Goal: Find specific page/section: Find specific page/section

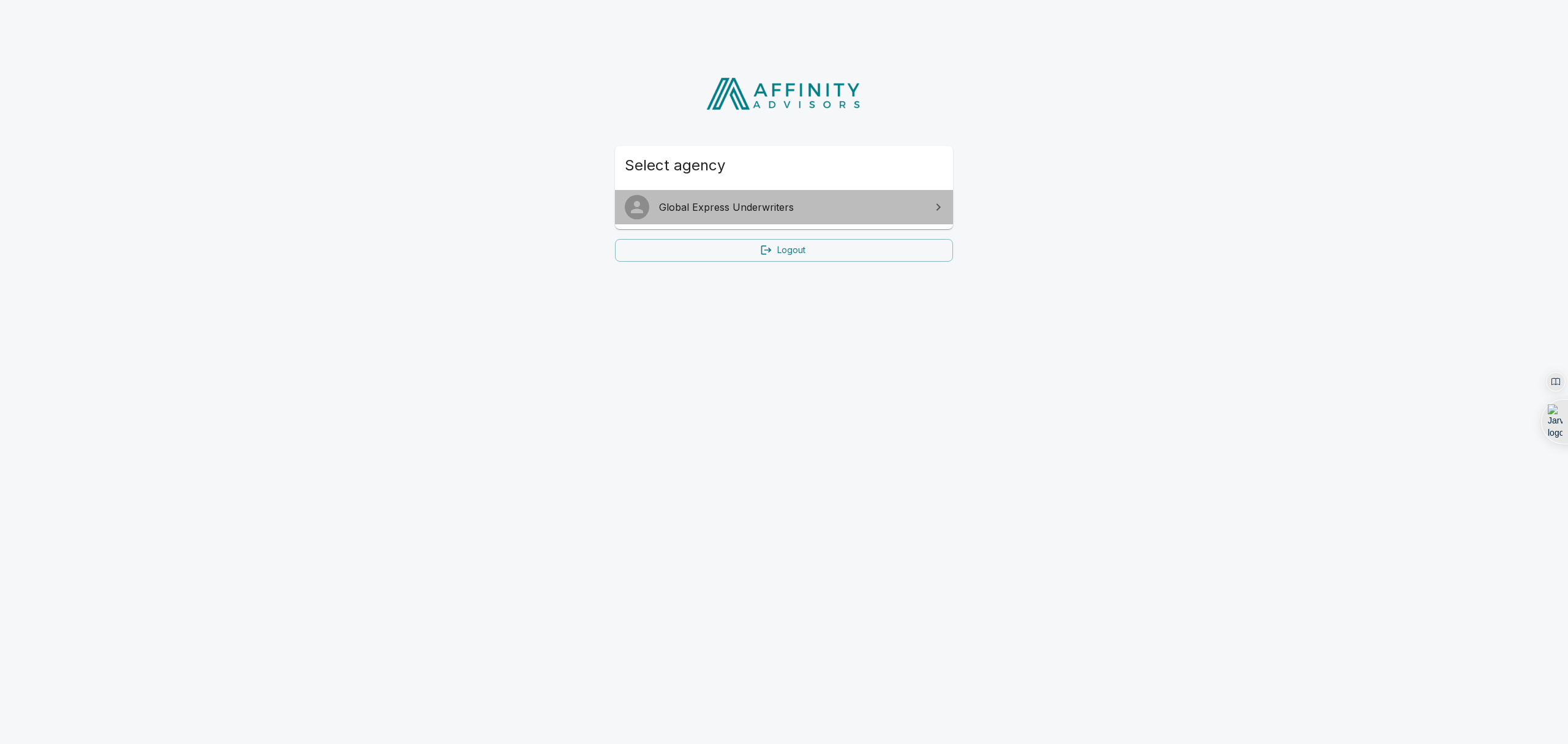
click at [792, 200] on span "Global Express Underwriters" at bounding box center [791, 207] width 265 height 15
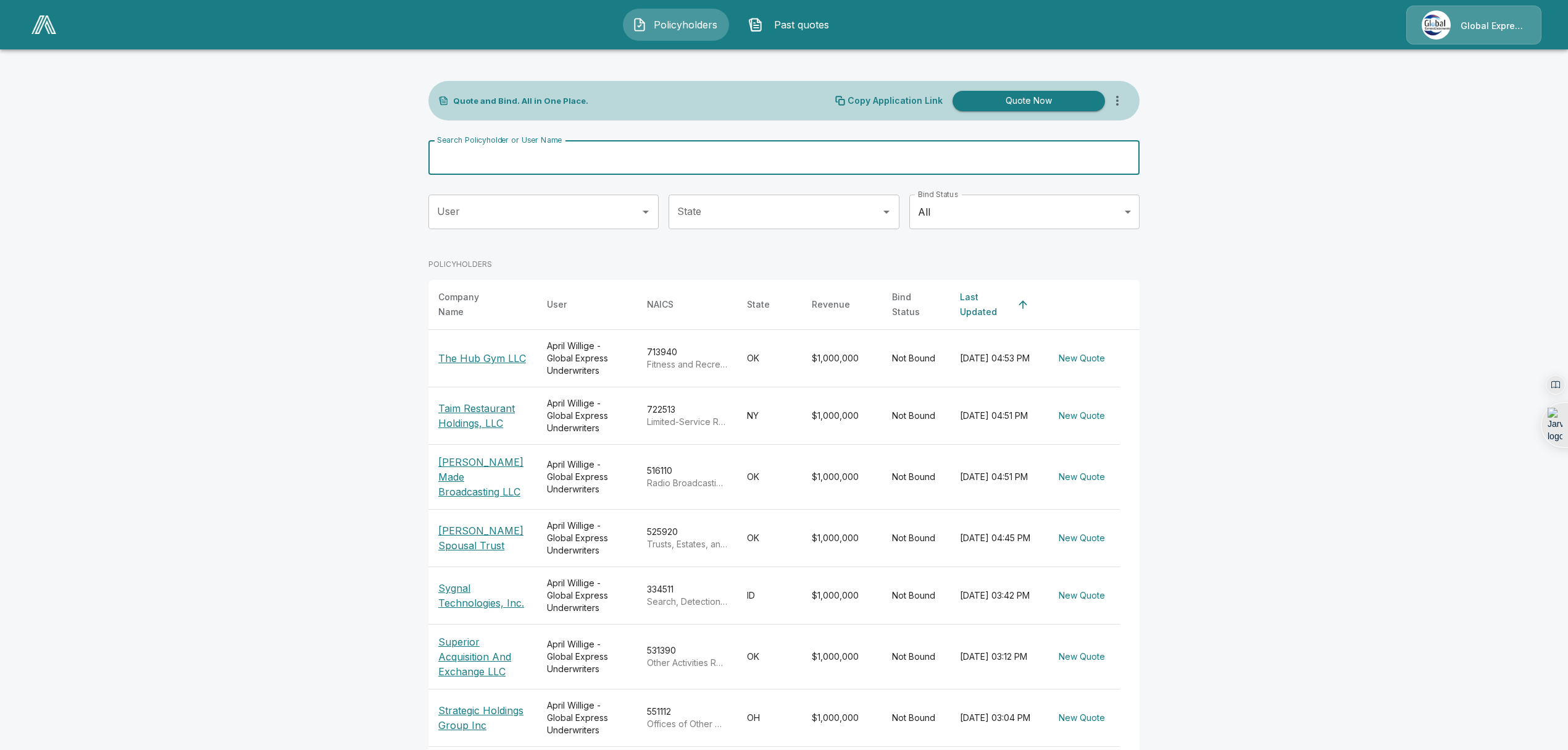
click at [620, 154] on input "Search Policyholder or User Name" at bounding box center [776, 158] width 697 height 35
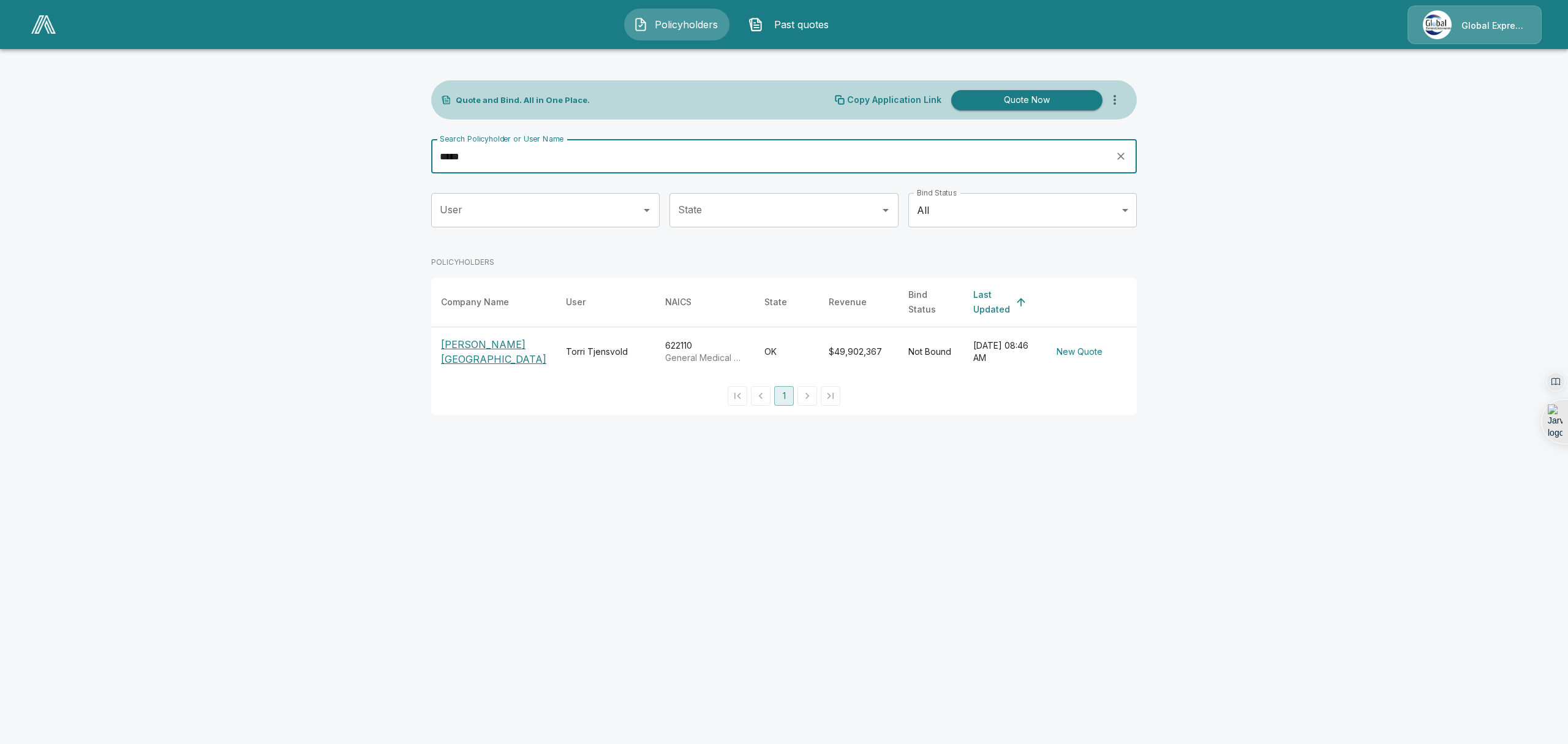
type input "*****"
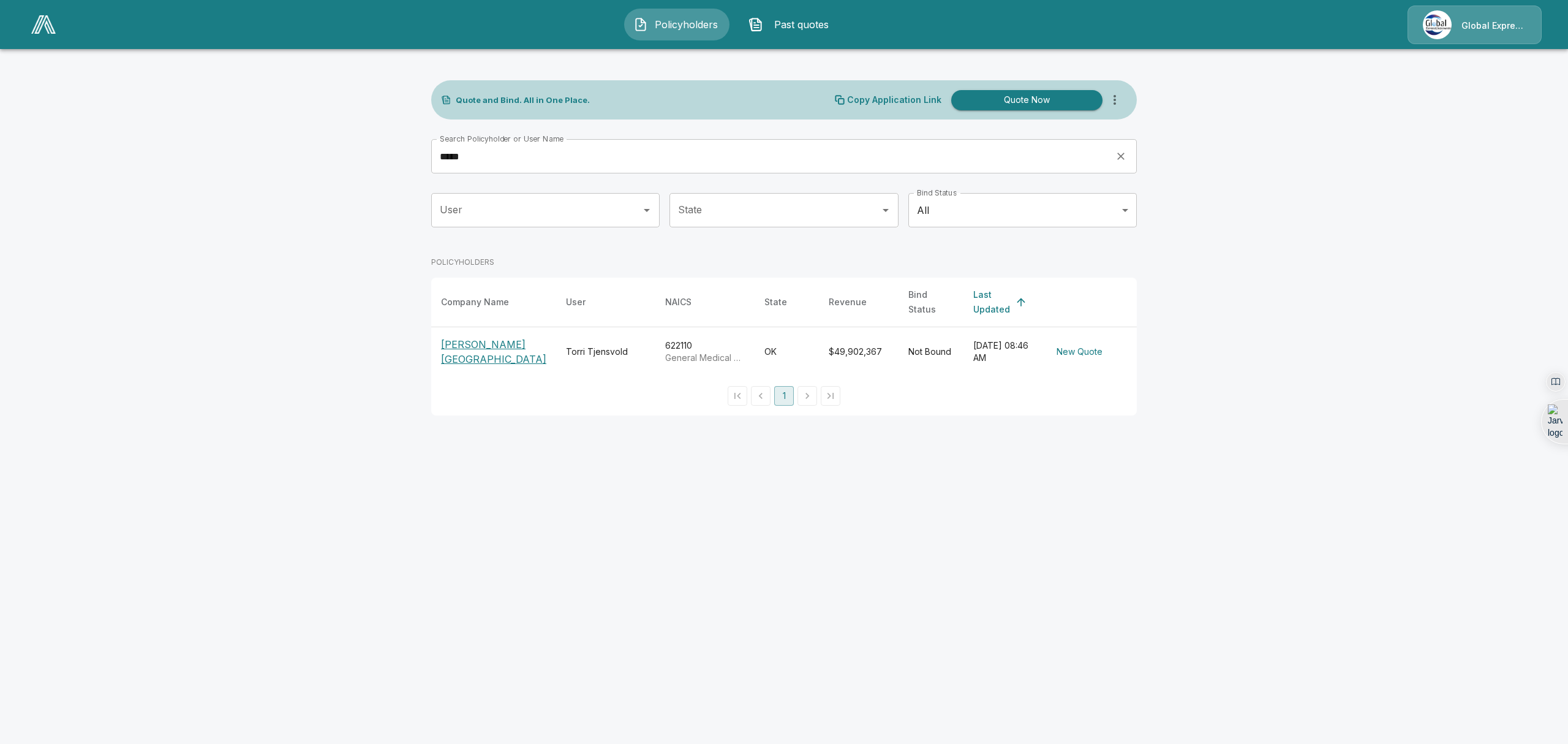
click at [477, 337] on p "[PERSON_NAME][GEOGRAPHIC_DATA]" at bounding box center [494, 351] width 106 height 29
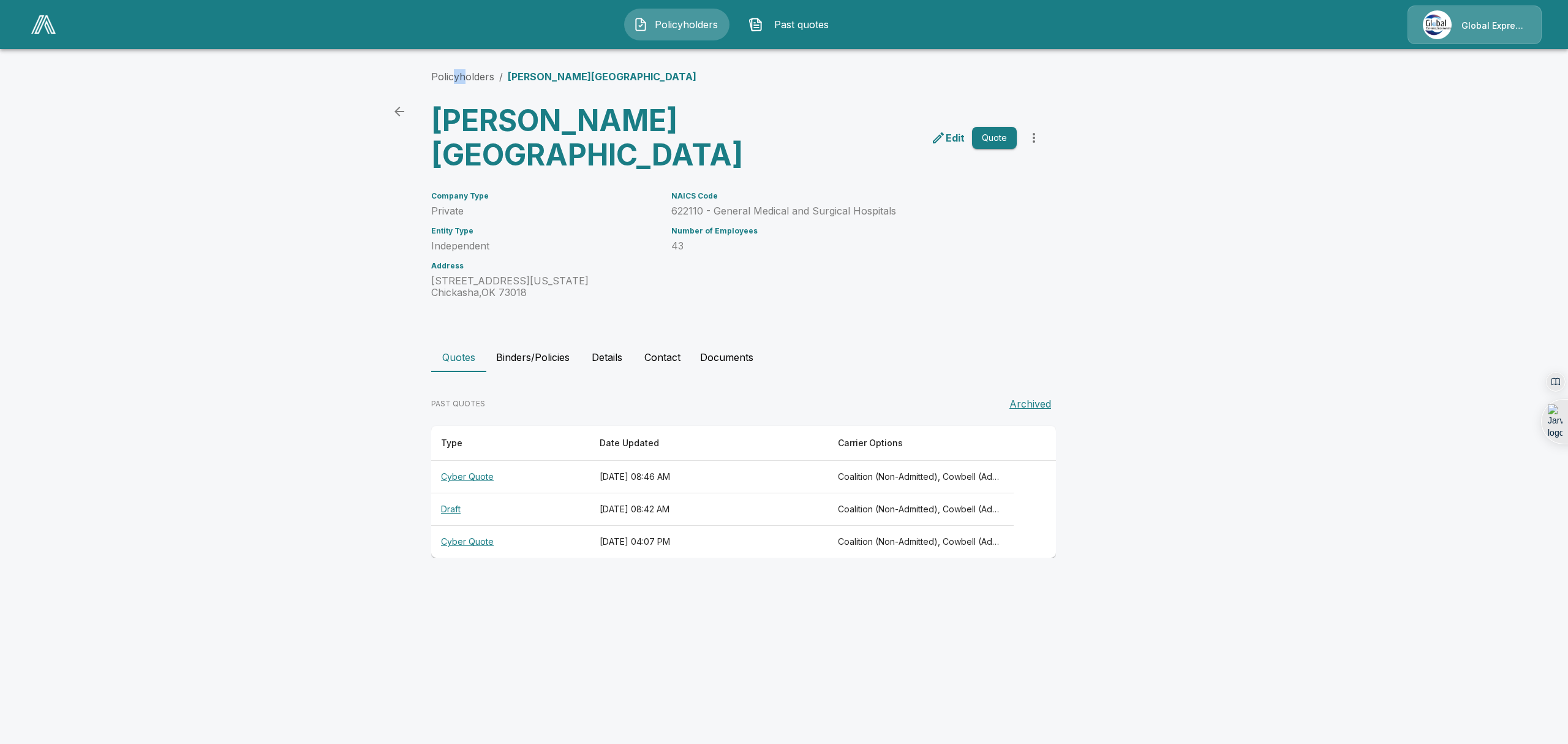
drag, startPoint x: 466, startPoint y: 66, endPoint x: 449, endPoint y: 84, distance: 24.8
click at [449, 84] on div "Policyholders / [PERSON_NAME][GEOGRAPHIC_DATA] [PERSON_NAME] Memorial Hospital …" at bounding box center [784, 314] width 735 height 535
click at [449, 78] on link "Policyholders" at bounding box center [462, 75] width 63 height 12
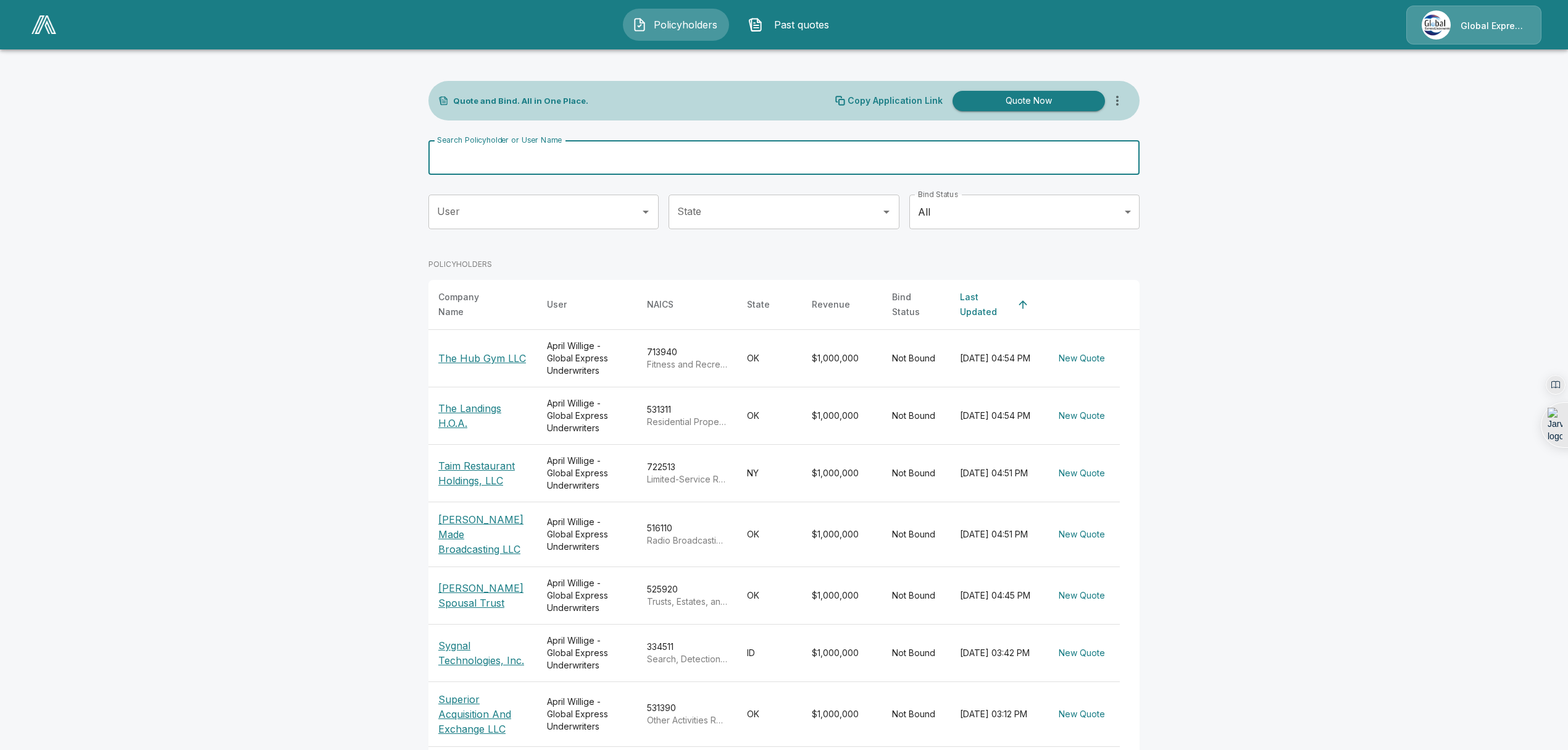
click at [594, 154] on input "Search Policyholder or User Name" at bounding box center [776, 158] width 697 height 35
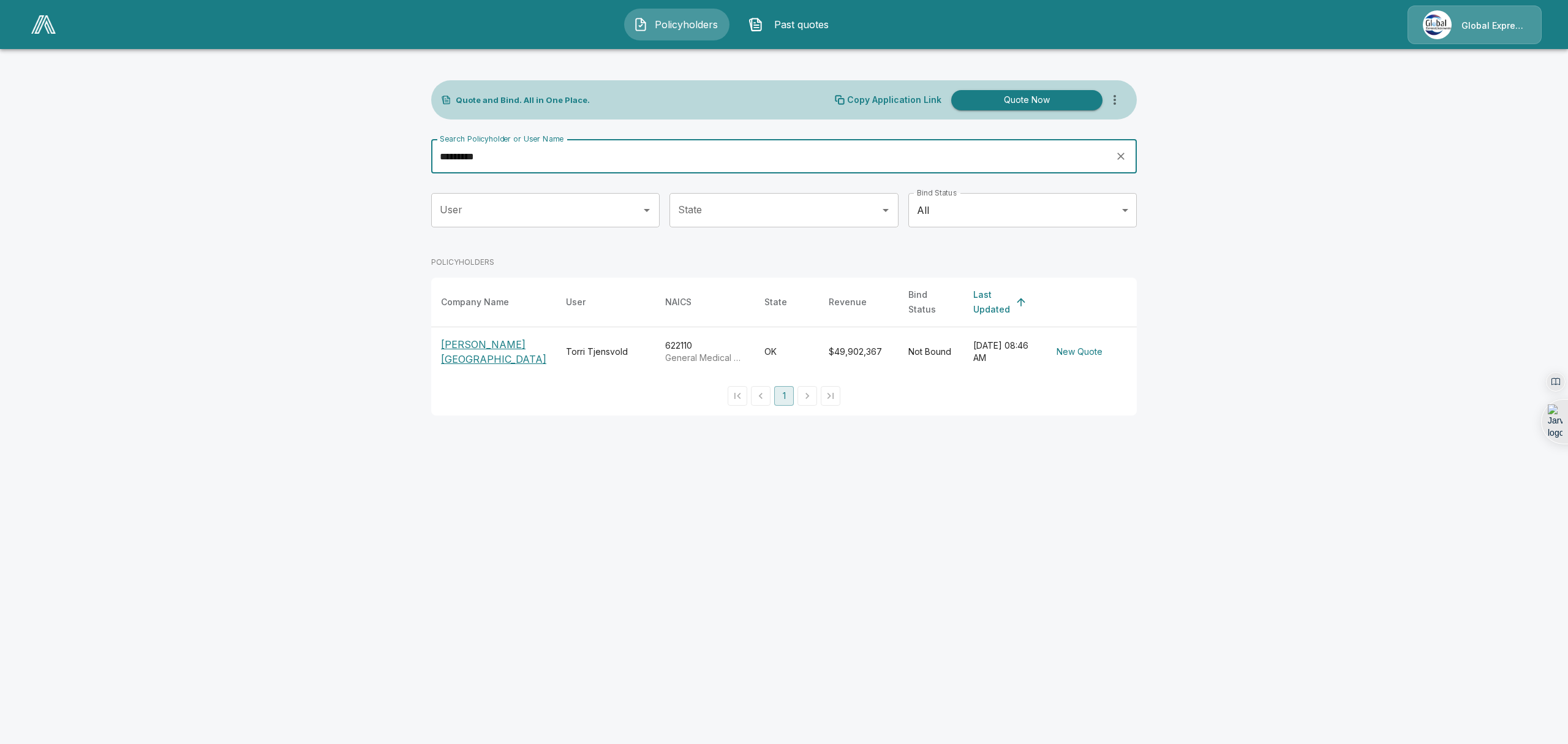
type input "*********"
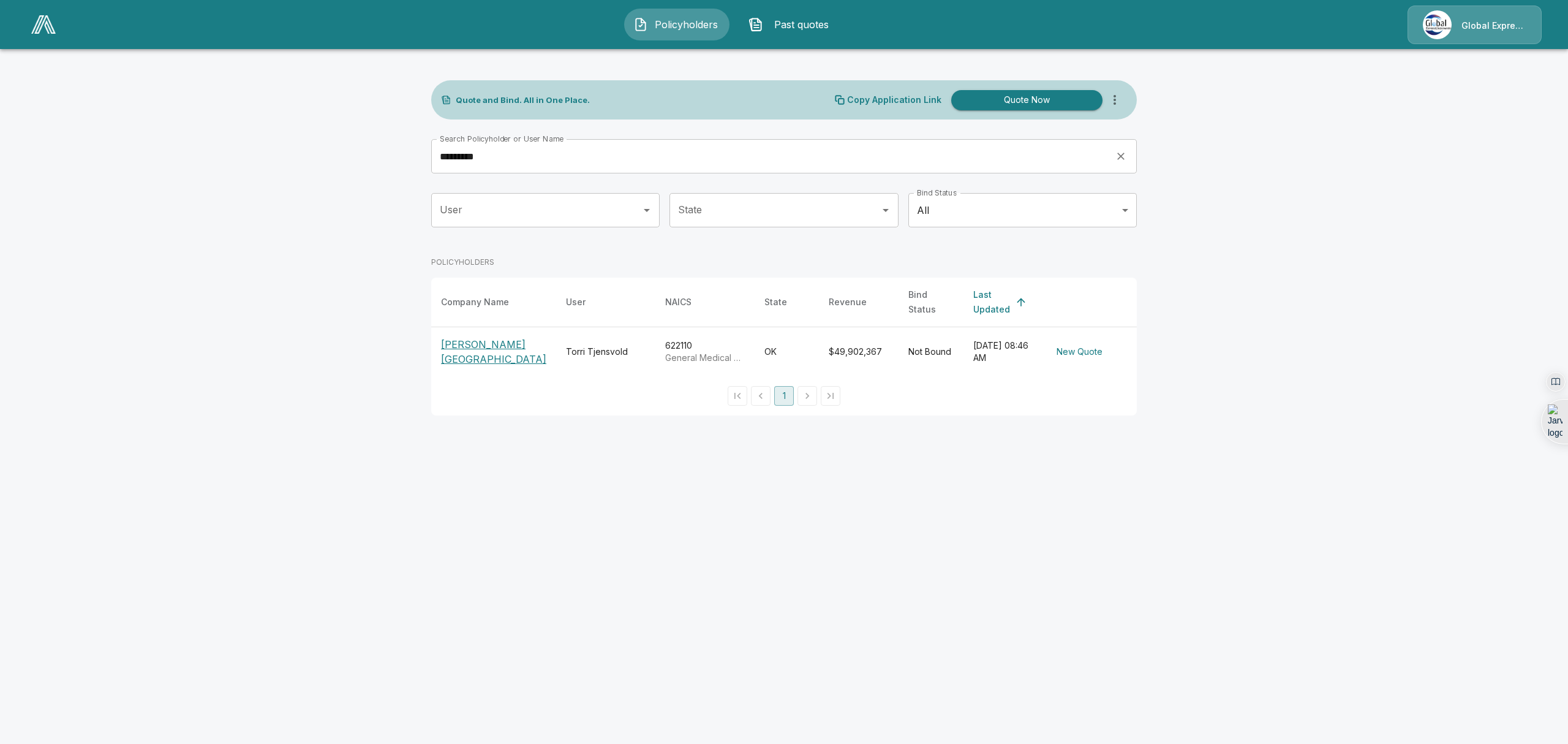
click at [466, 343] on p "[PERSON_NAME][GEOGRAPHIC_DATA]" at bounding box center [494, 351] width 106 height 29
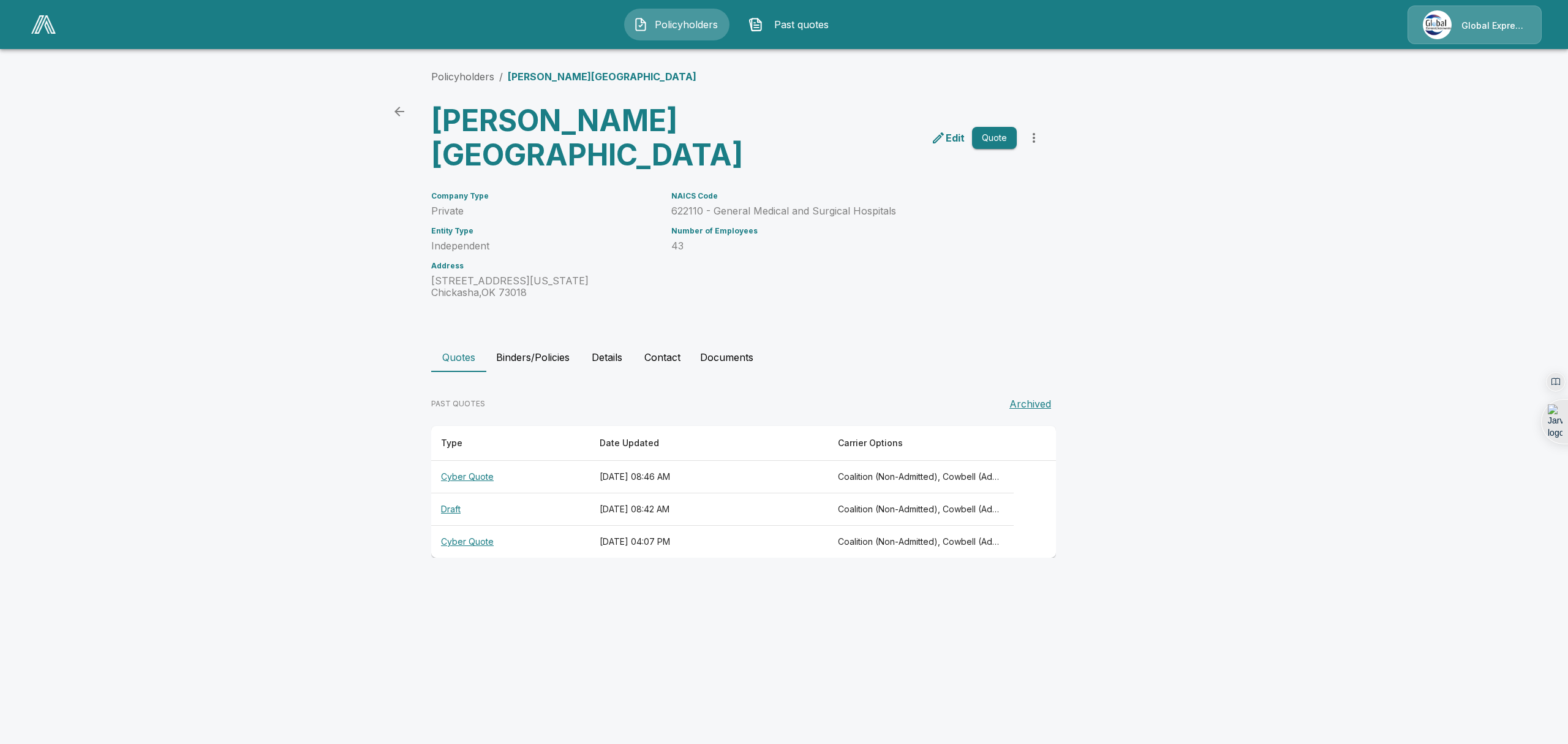
click at [462, 541] on th "Cyber Quote" at bounding box center [510, 542] width 158 height 33
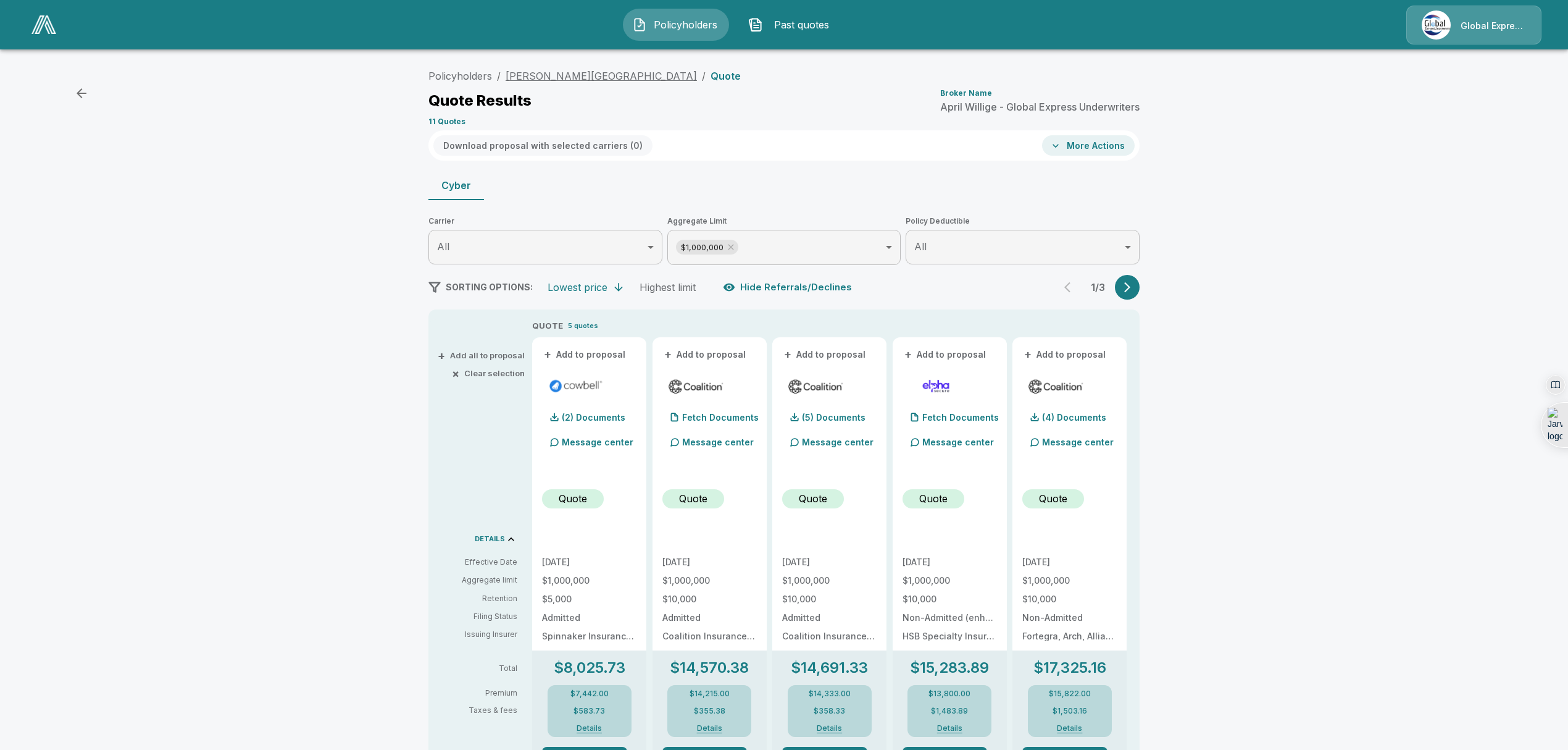
click at [537, 75] on link "[PERSON_NAME][GEOGRAPHIC_DATA]" at bounding box center [601, 75] width 192 height 12
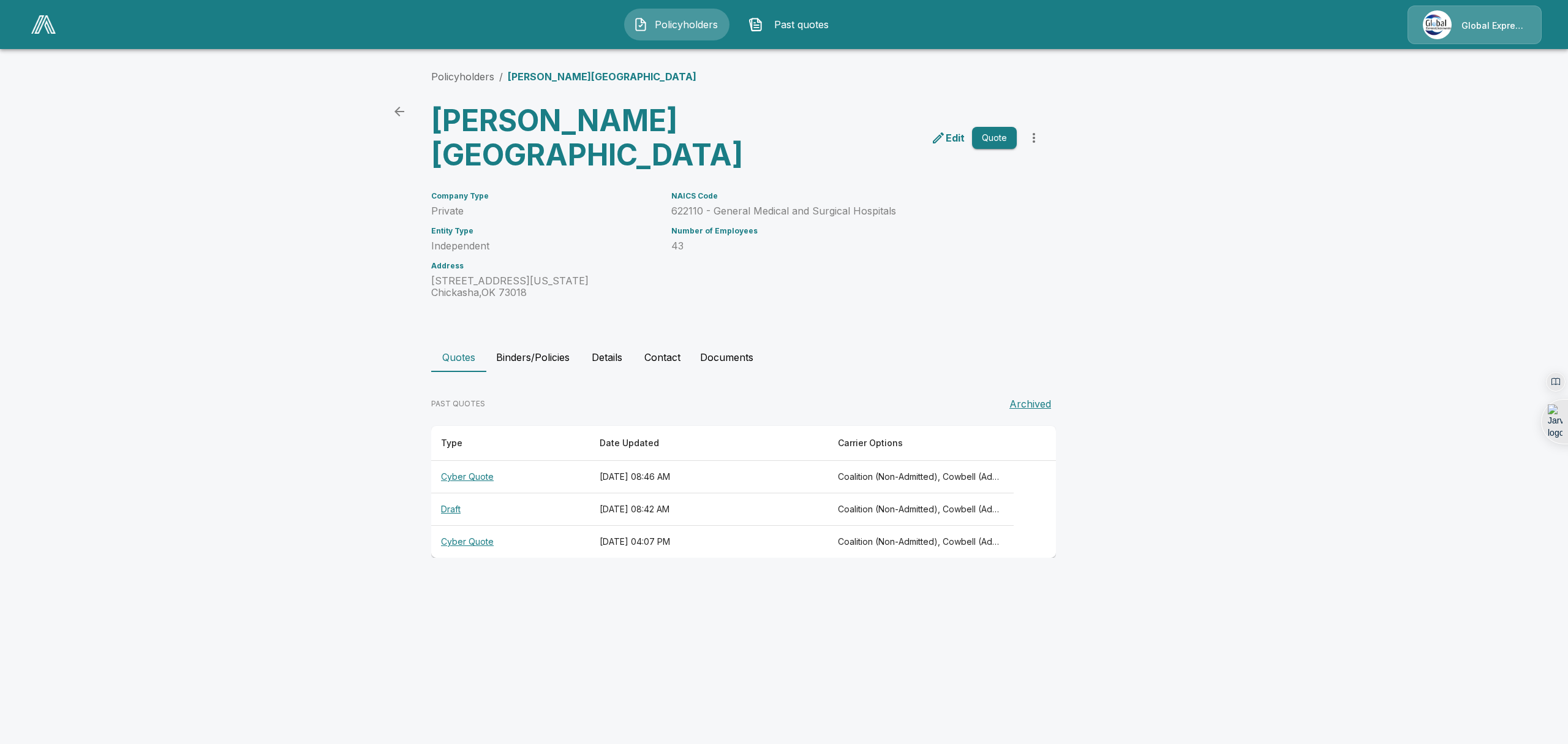
click at [457, 476] on th "Cyber Quote" at bounding box center [510, 478] width 158 height 33
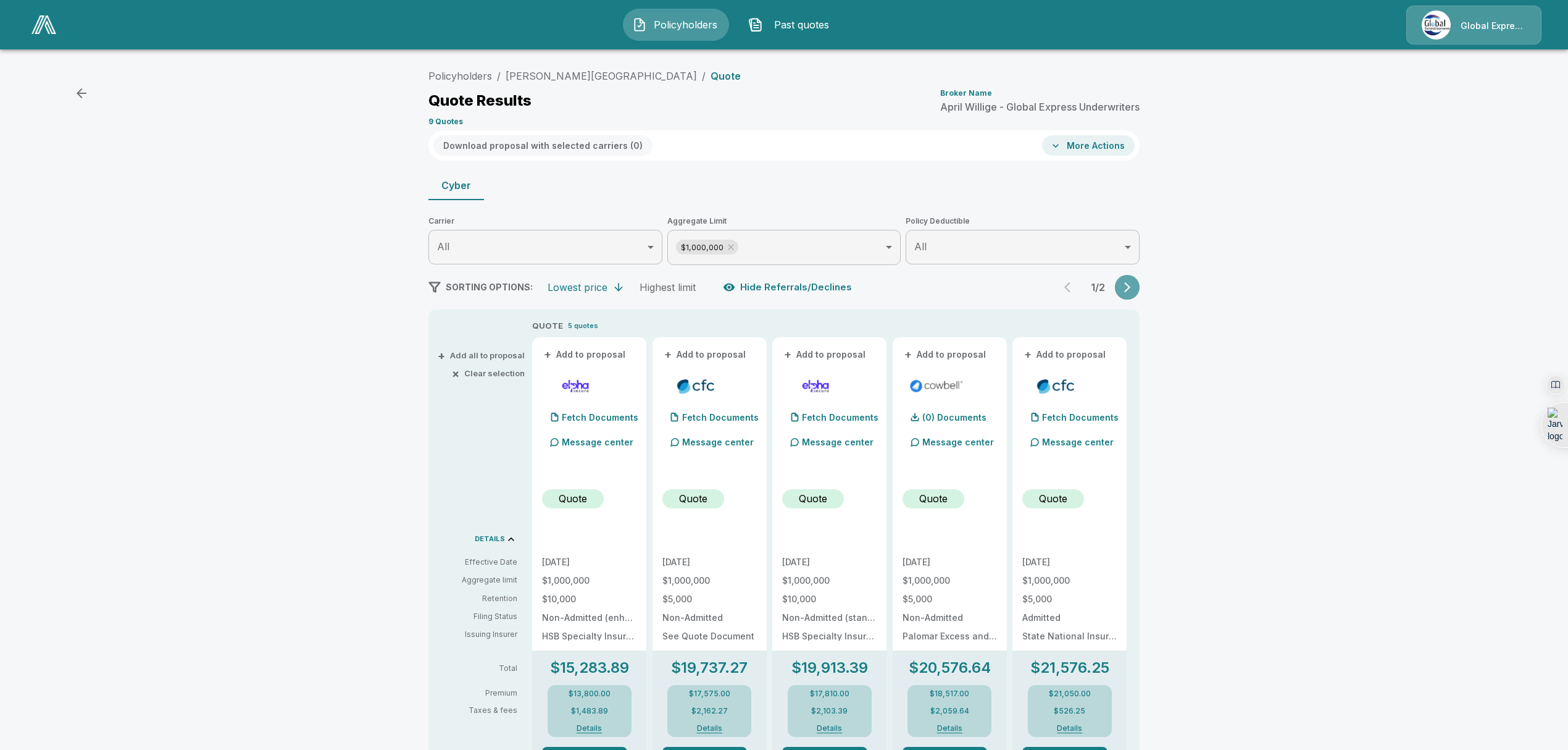
click at [1134, 290] on icon "button" at bounding box center [1126, 286] width 12 height 12
